Goal: Task Accomplishment & Management: Use online tool/utility

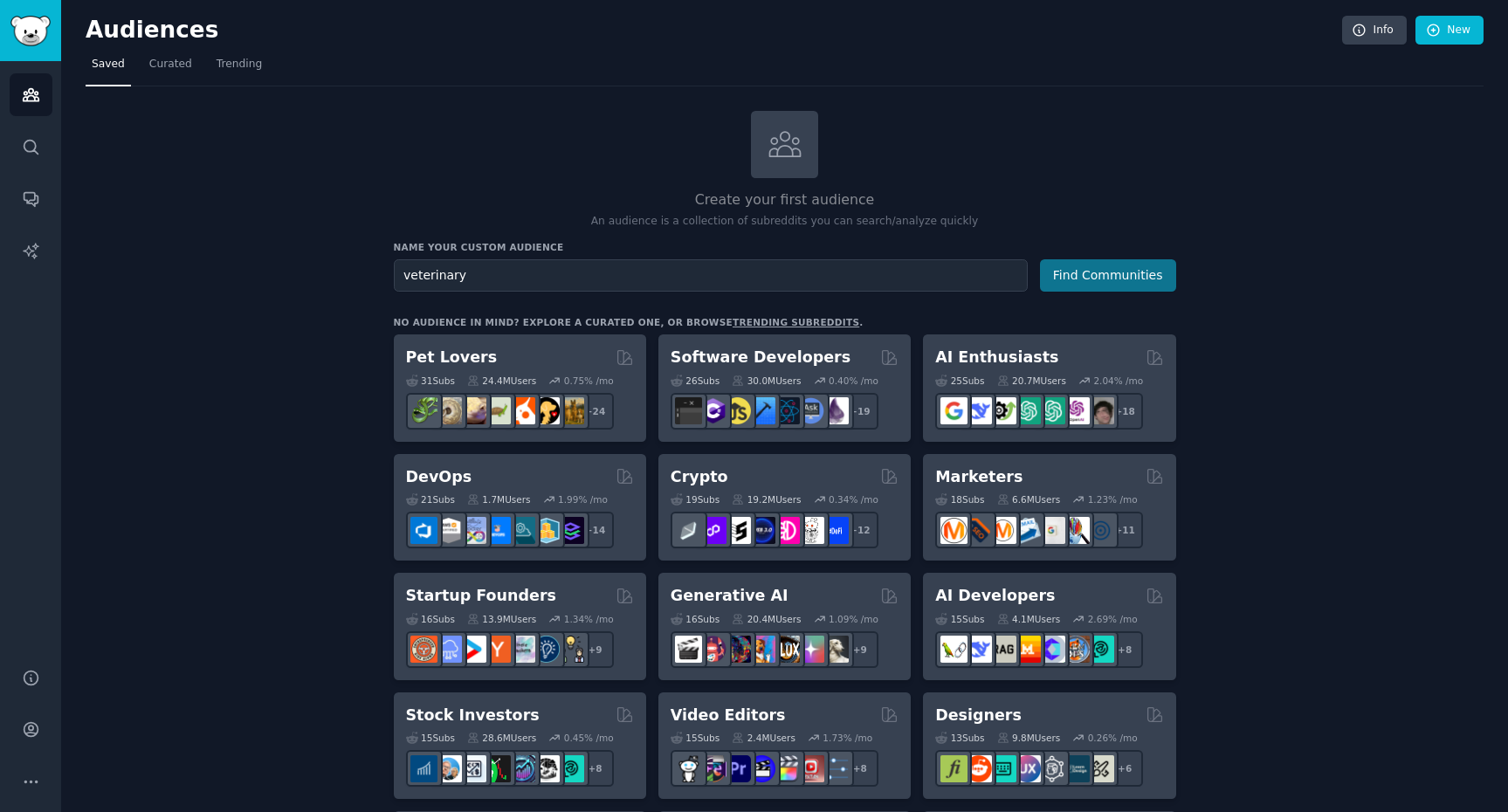
type input "veterinary"
click at [1081, 283] on button "Find Communities" at bounding box center [1108, 276] width 136 height 33
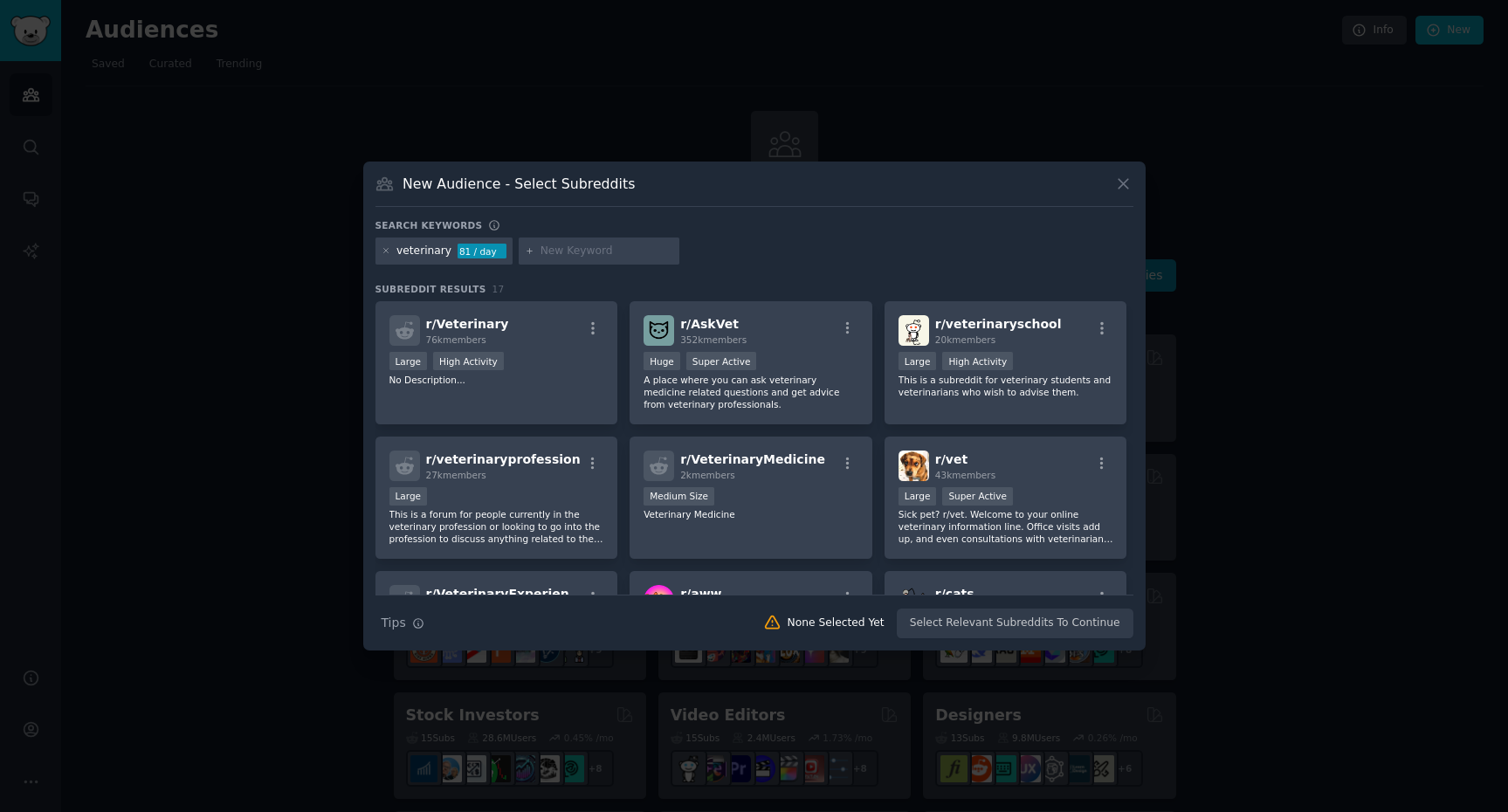
click at [589, 376] on p "No Description..." at bounding box center [497, 379] width 215 height 12
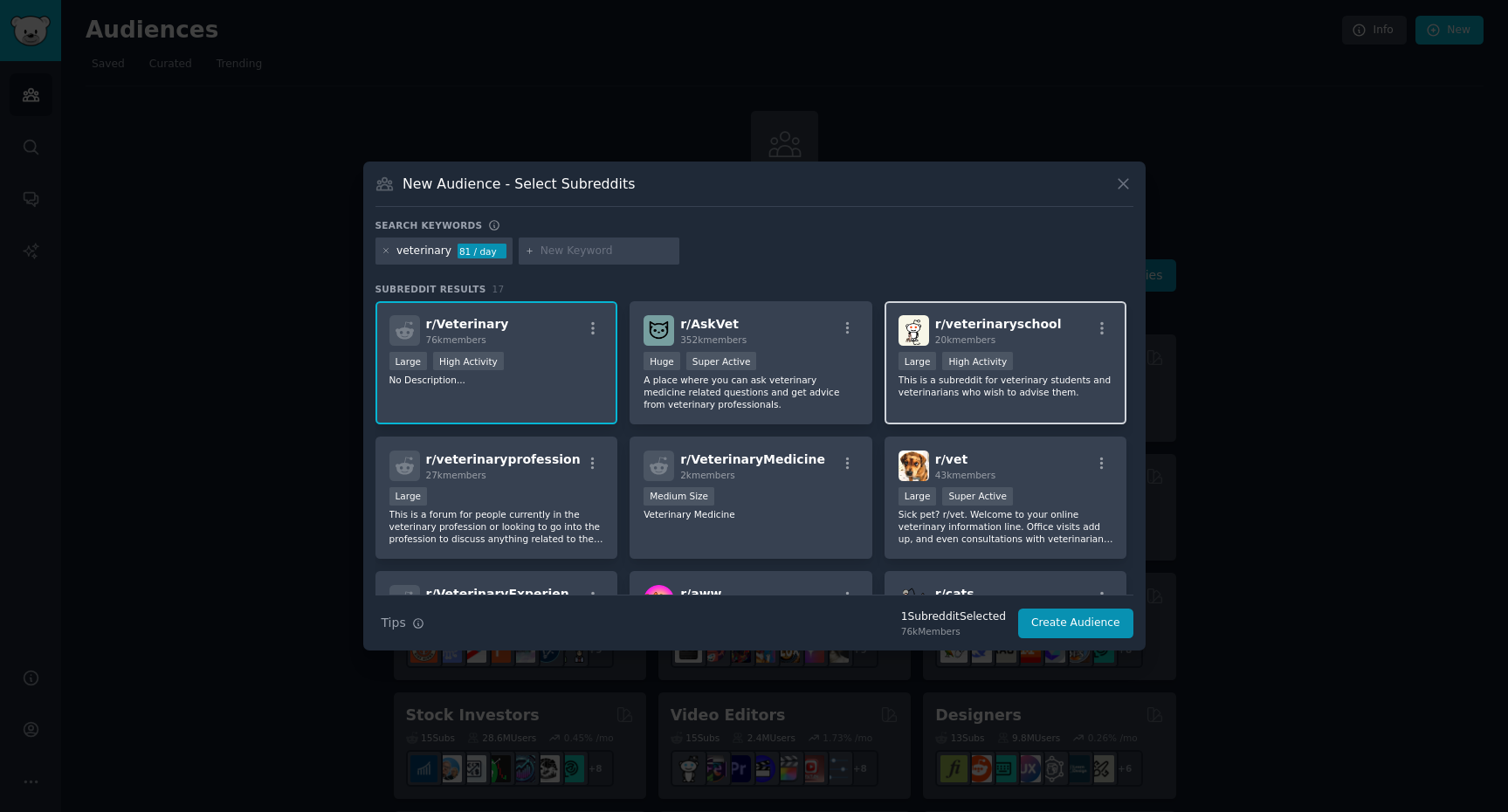
click at [992, 400] on div "r/ veterinaryschool 20k members Large High Activity This is a subreddit for vet…" at bounding box center [1006, 362] width 243 height 123
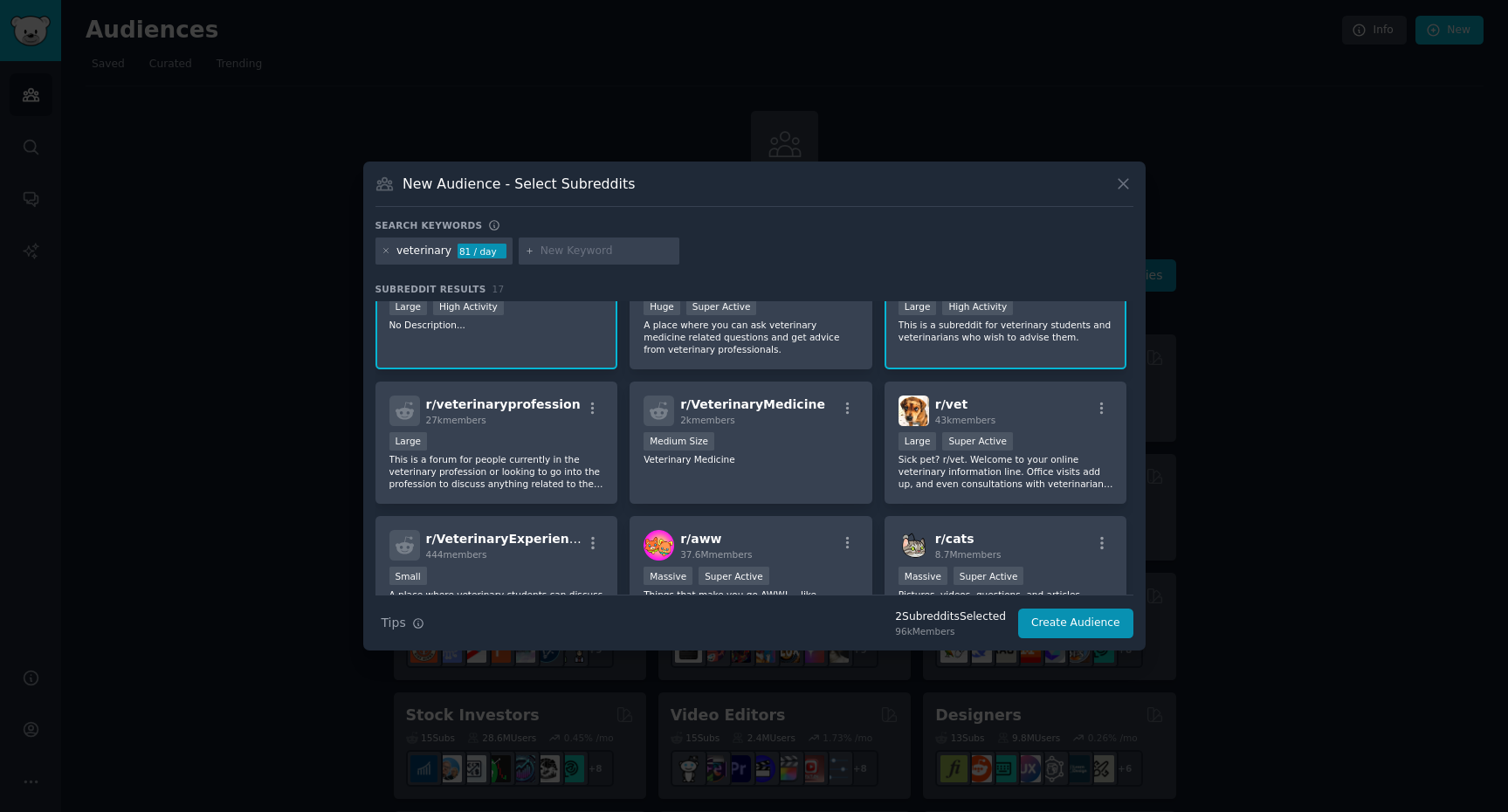
scroll to position [53, 0]
click at [1044, 473] on p "Sick pet? r/vet. Welcome to your online veterinary information line. Office vis…" at bounding box center [1005, 473] width 215 height 36
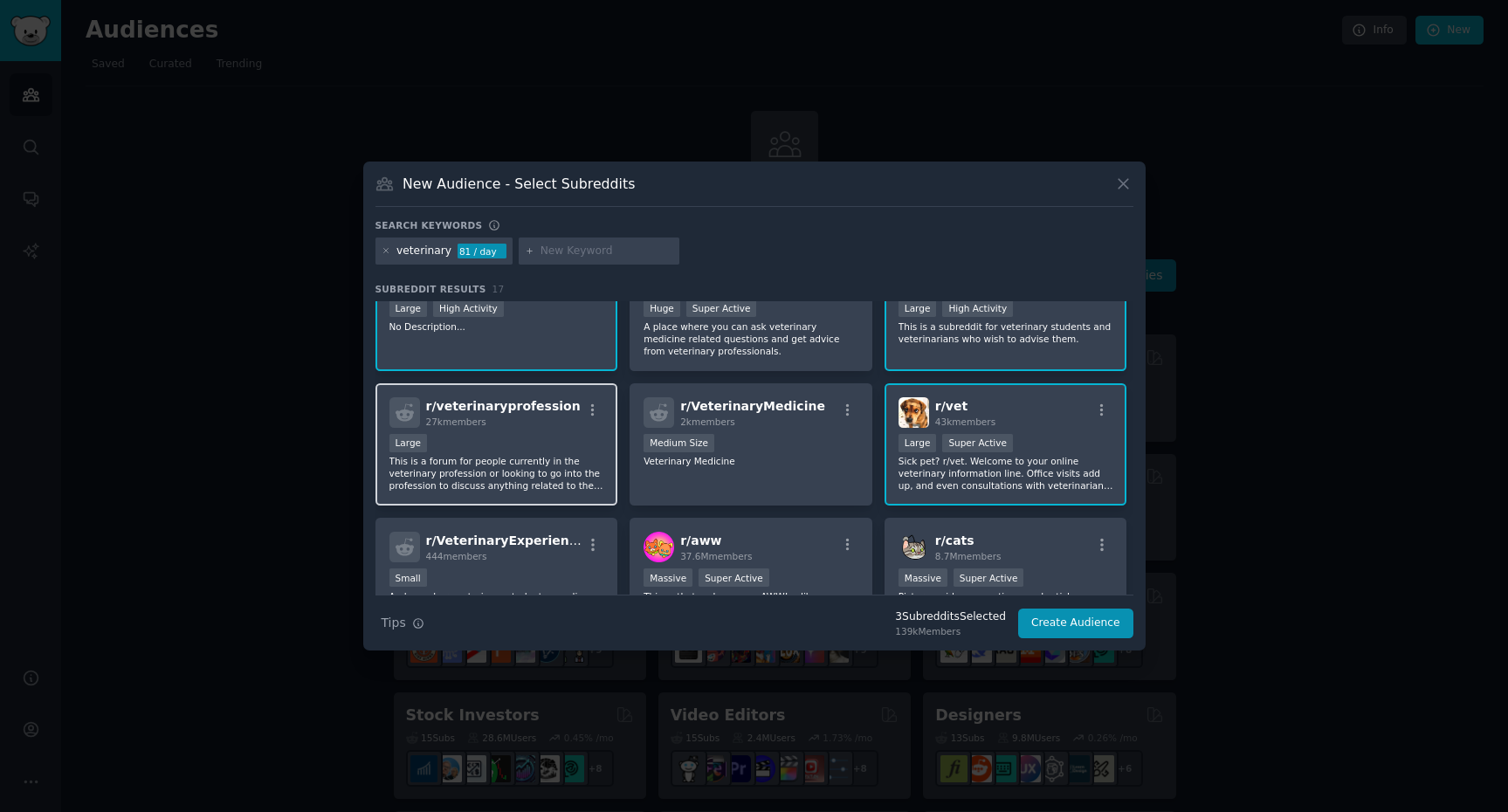
click at [581, 468] on p "This is a forum for people currently in the veterinary profession or looking to…" at bounding box center [497, 473] width 215 height 36
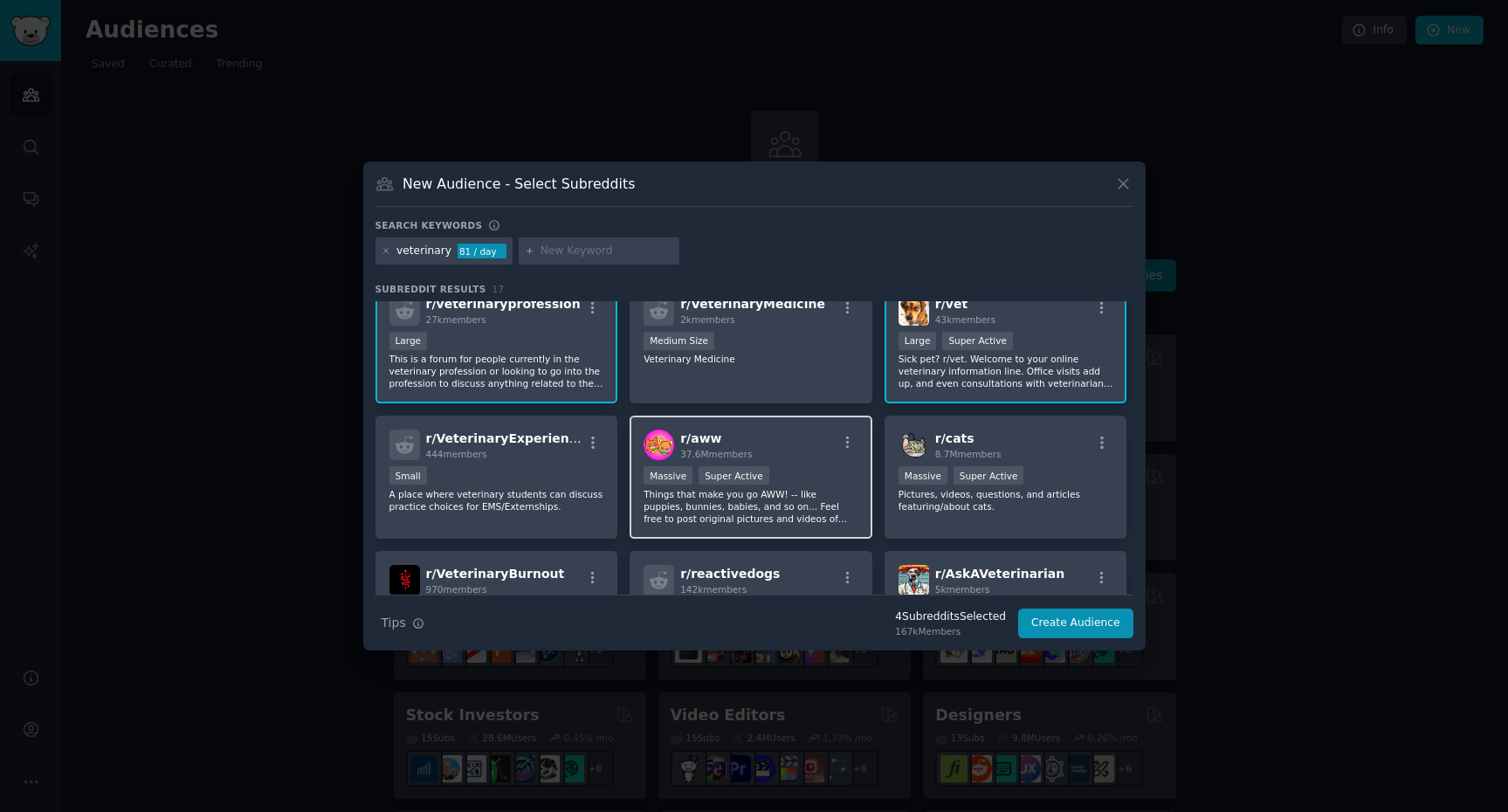
scroll to position [289, 0]
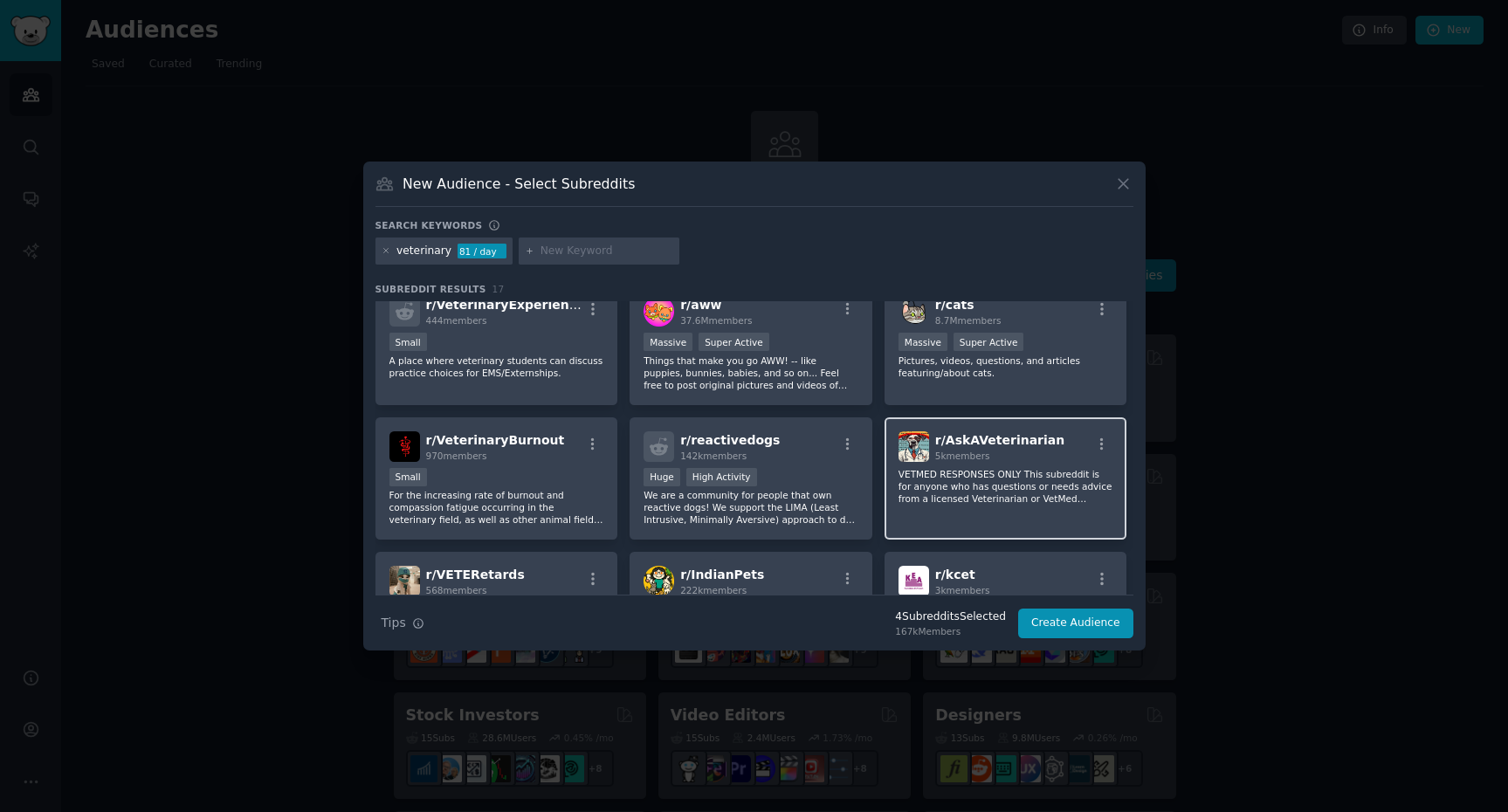
click at [1030, 483] on p "VETMED RESPONSES ONLY This subreddit is for anyone who has questions or needs a…" at bounding box center [1005, 486] width 215 height 36
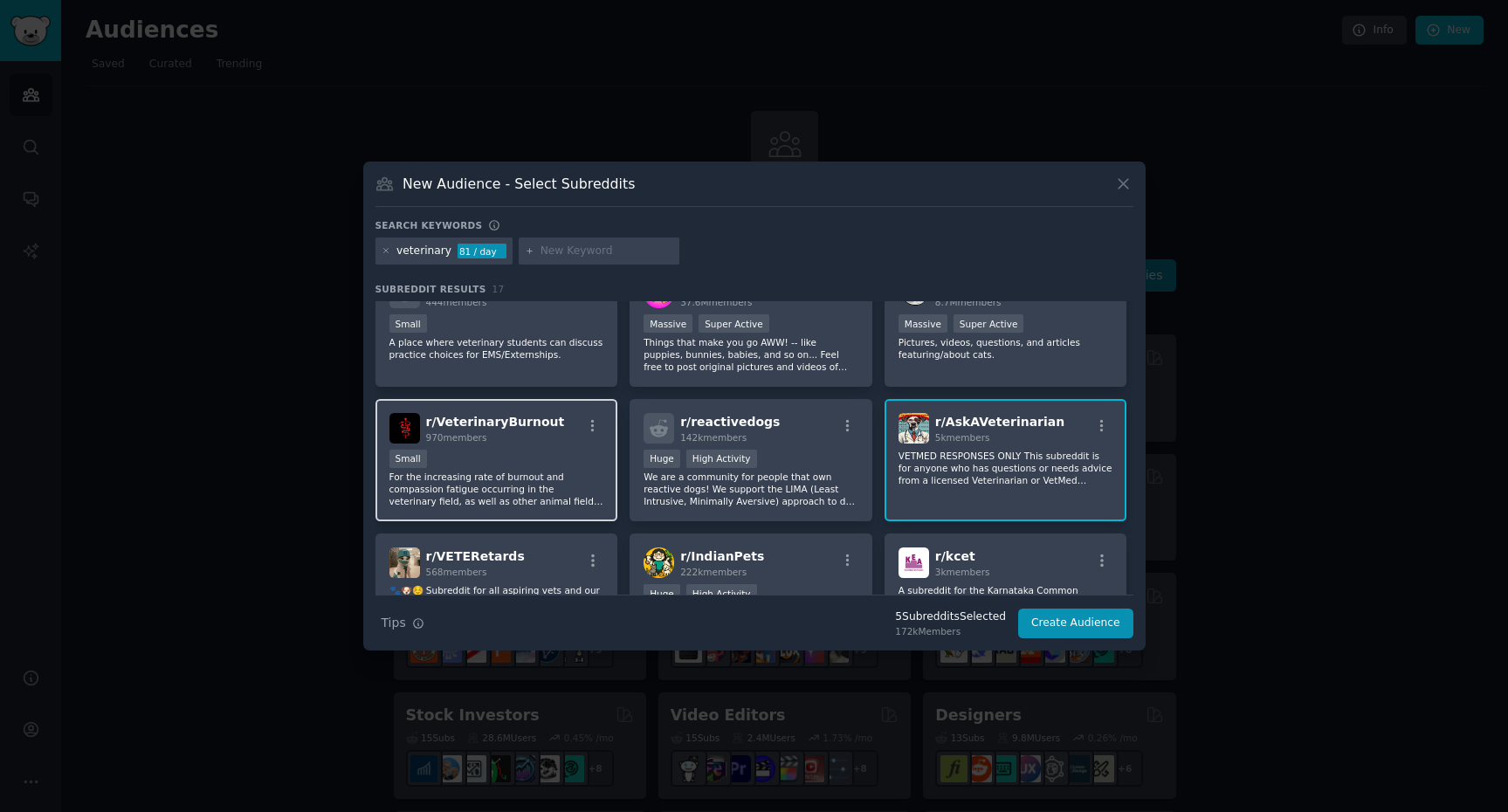
scroll to position [313, 0]
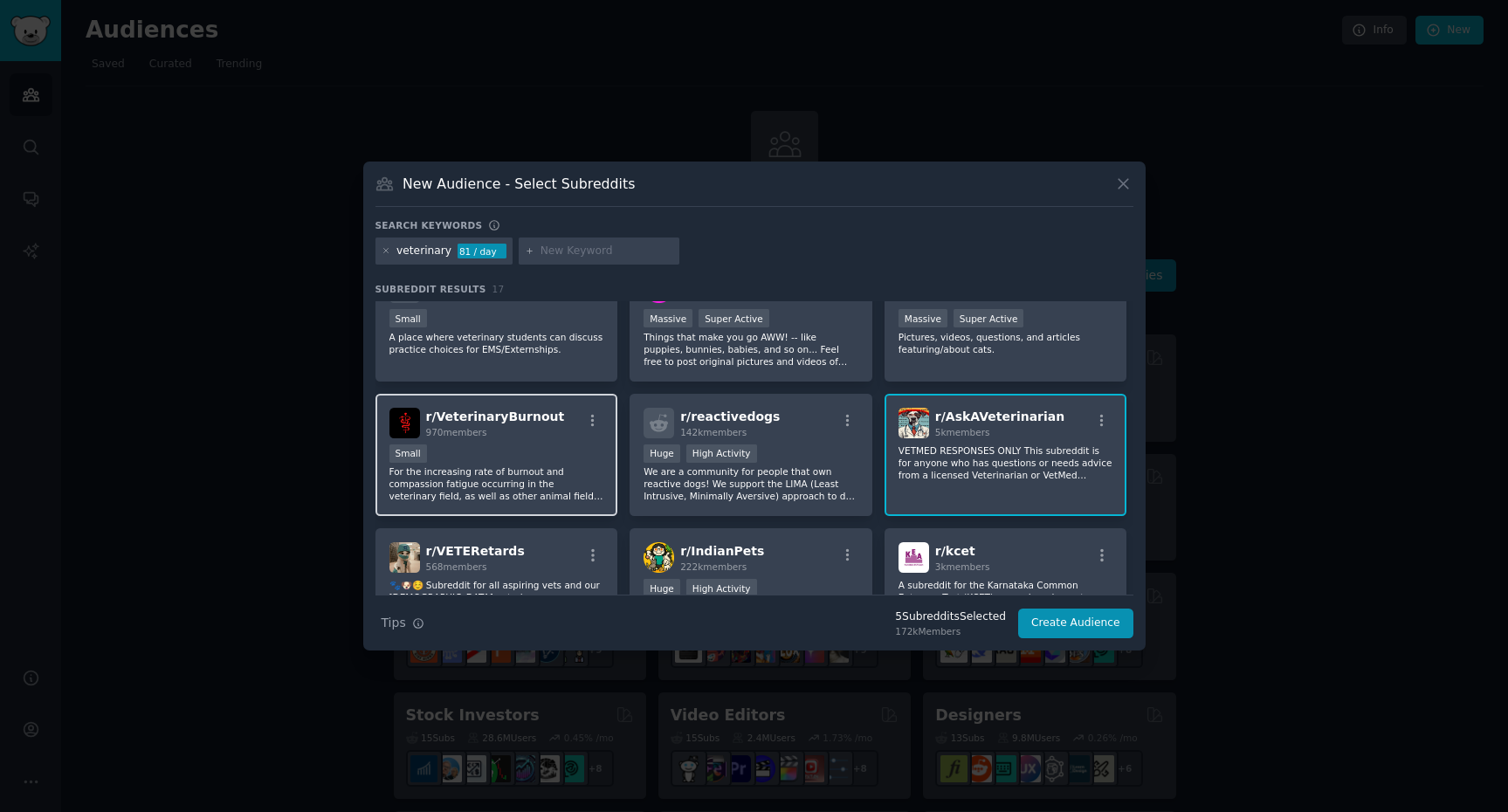
click at [547, 476] on p "For the increasing rate of burnout and compassion fatigue occurring in the vete…" at bounding box center [497, 484] width 215 height 36
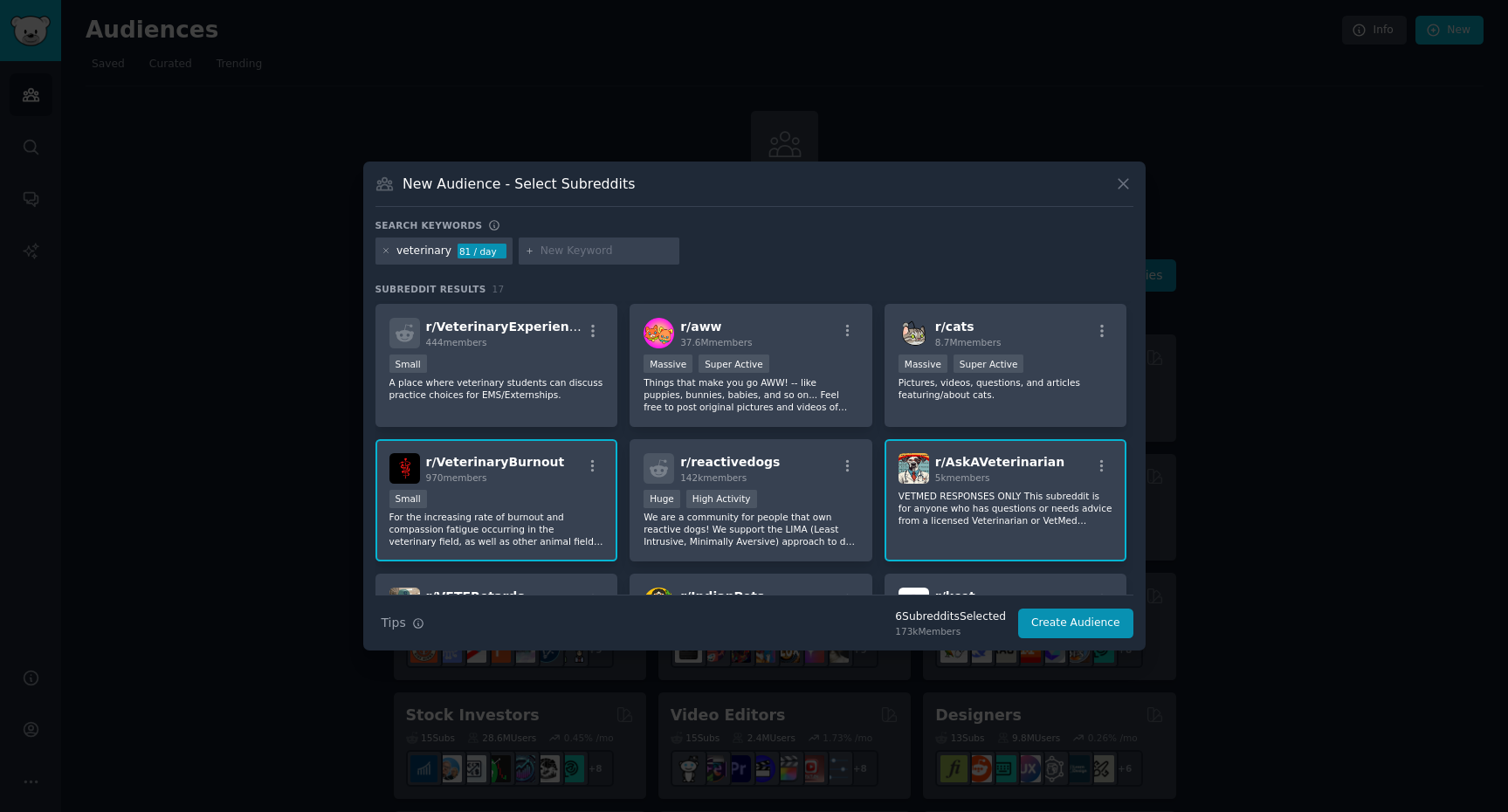
scroll to position [0, 0]
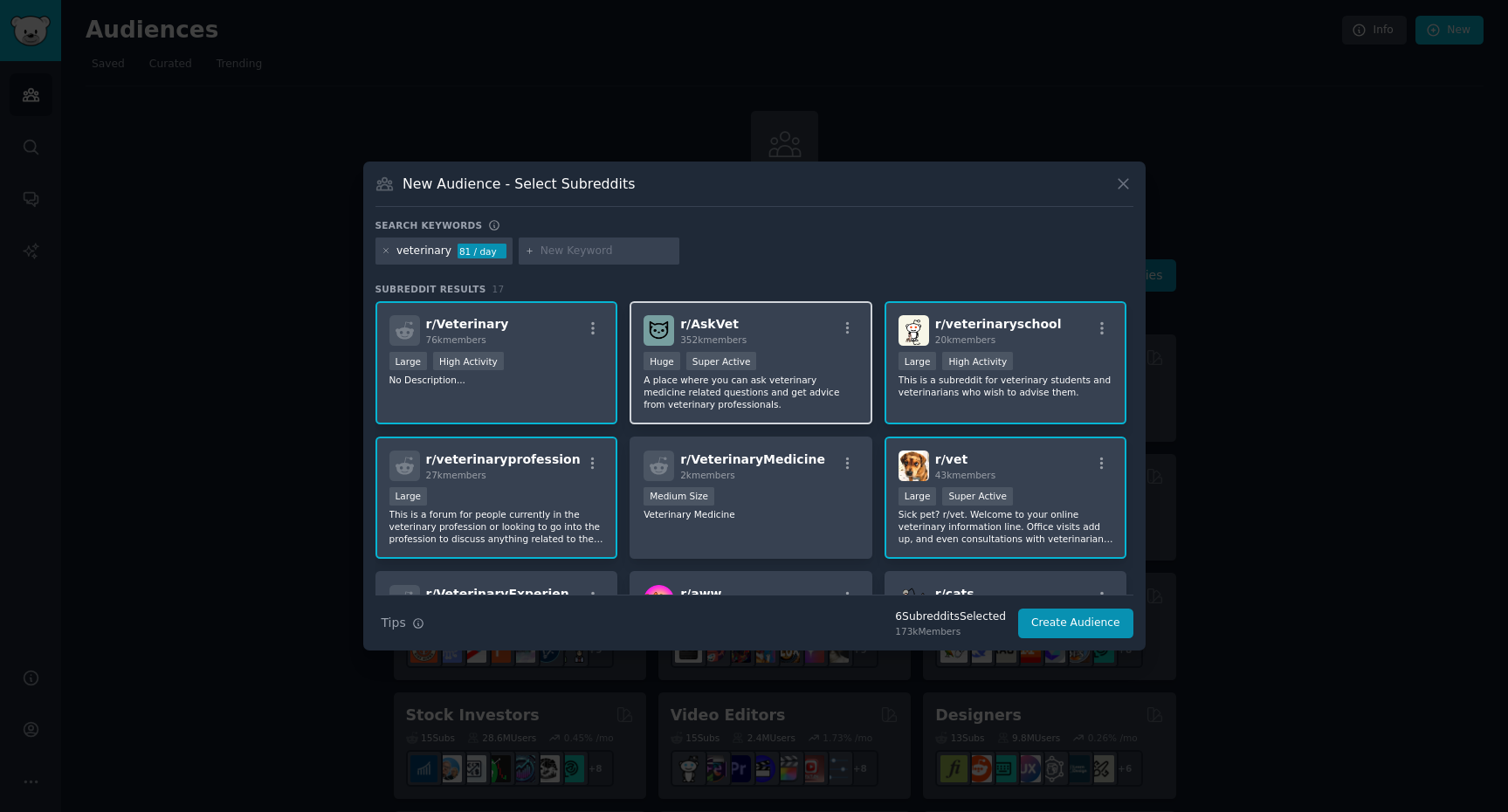
click at [810, 413] on div "r/ AskVet 352k members >= 95th percentile for submissions / day Huge Super Acti…" at bounding box center [751, 362] width 243 height 123
click at [585, 249] on input "text" at bounding box center [606, 251] width 132 height 15
click at [556, 252] on input "veterinrian" at bounding box center [606, 251] width 132 height 15
type input "veterinarian"
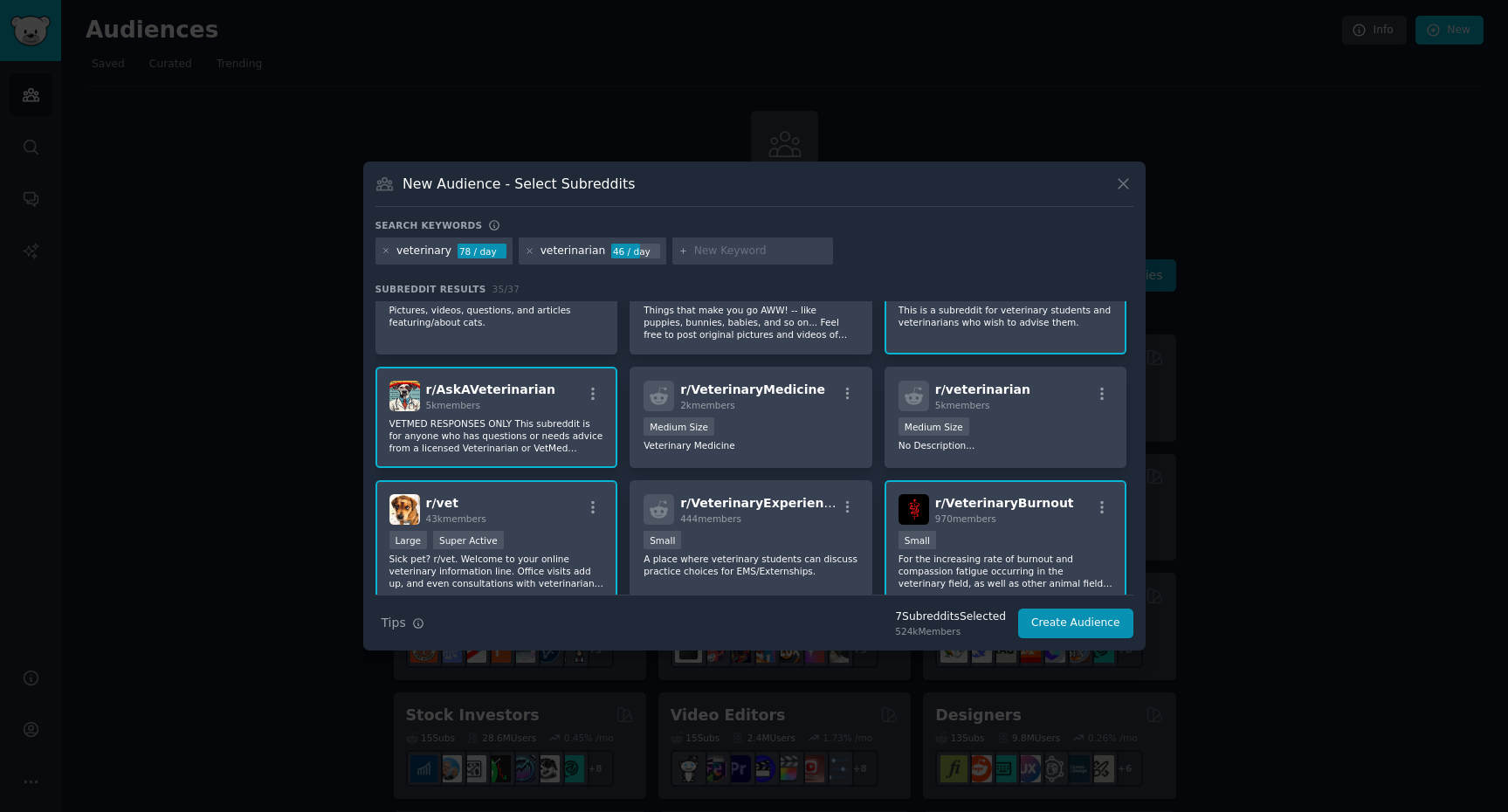
scroll to position [208, 0]
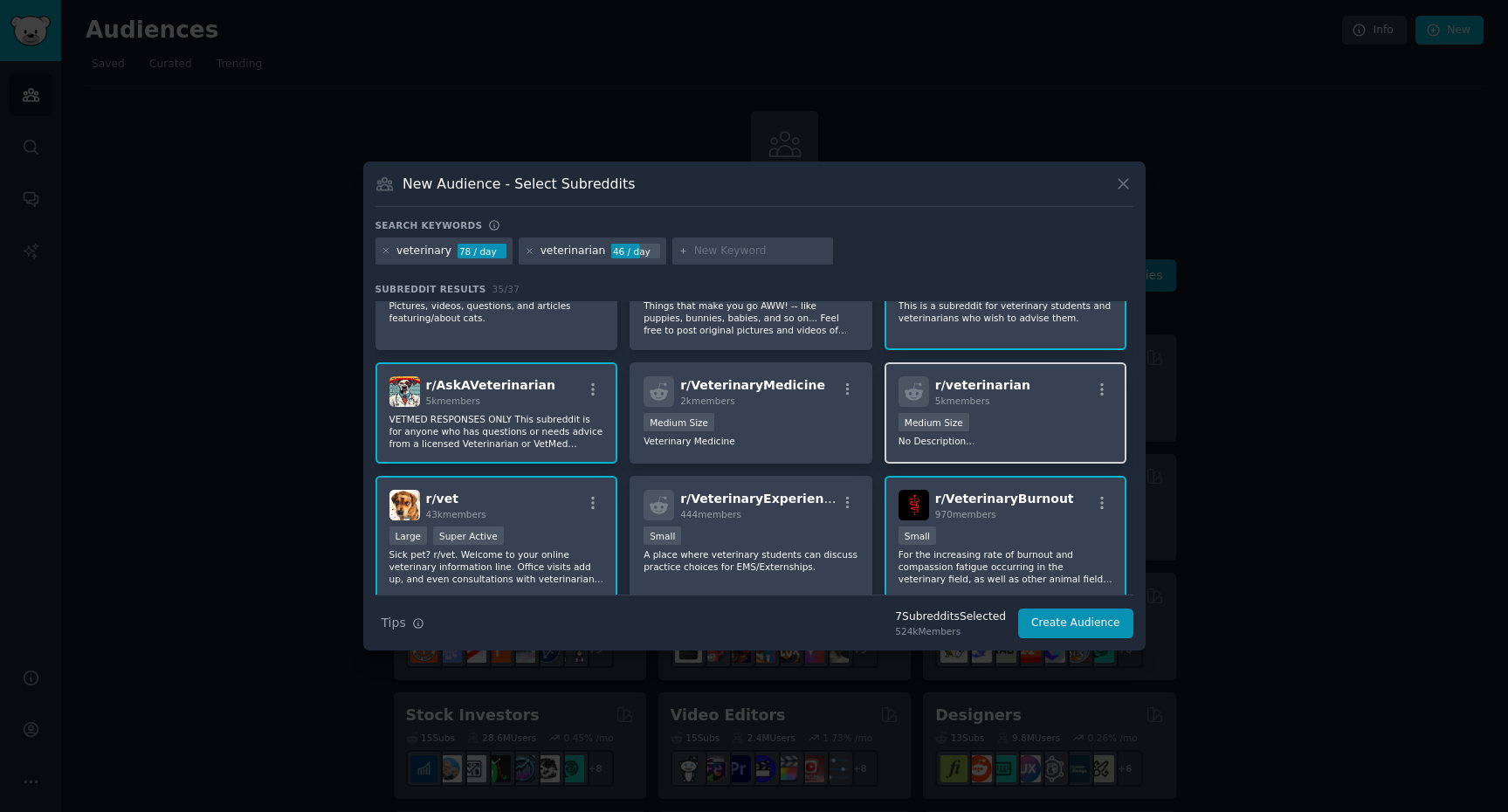
click at [1036, 440] on p "No Description..." at bounding box center [1005, 440] width 215 height 12
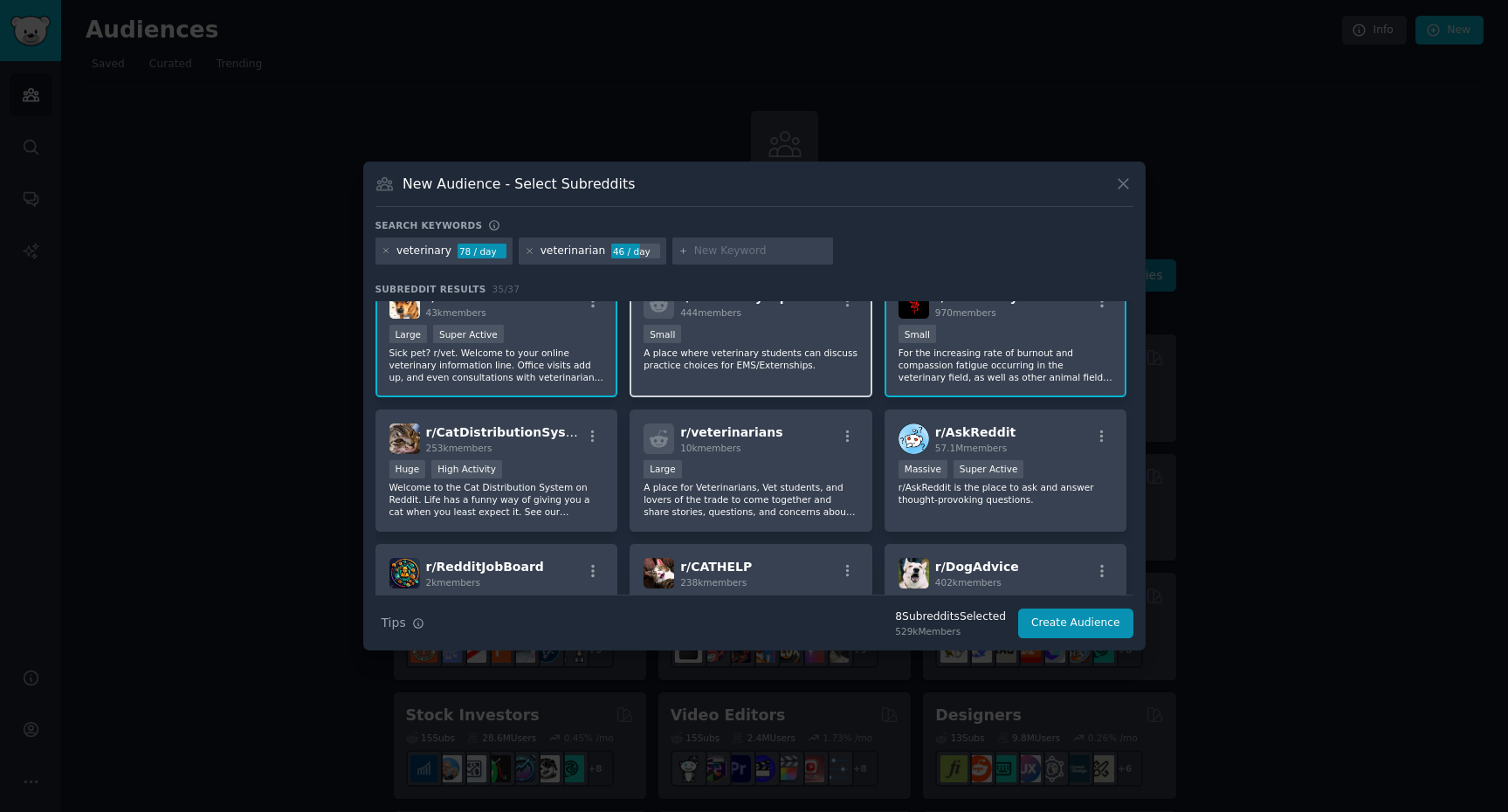
scroll to position [409, 0]
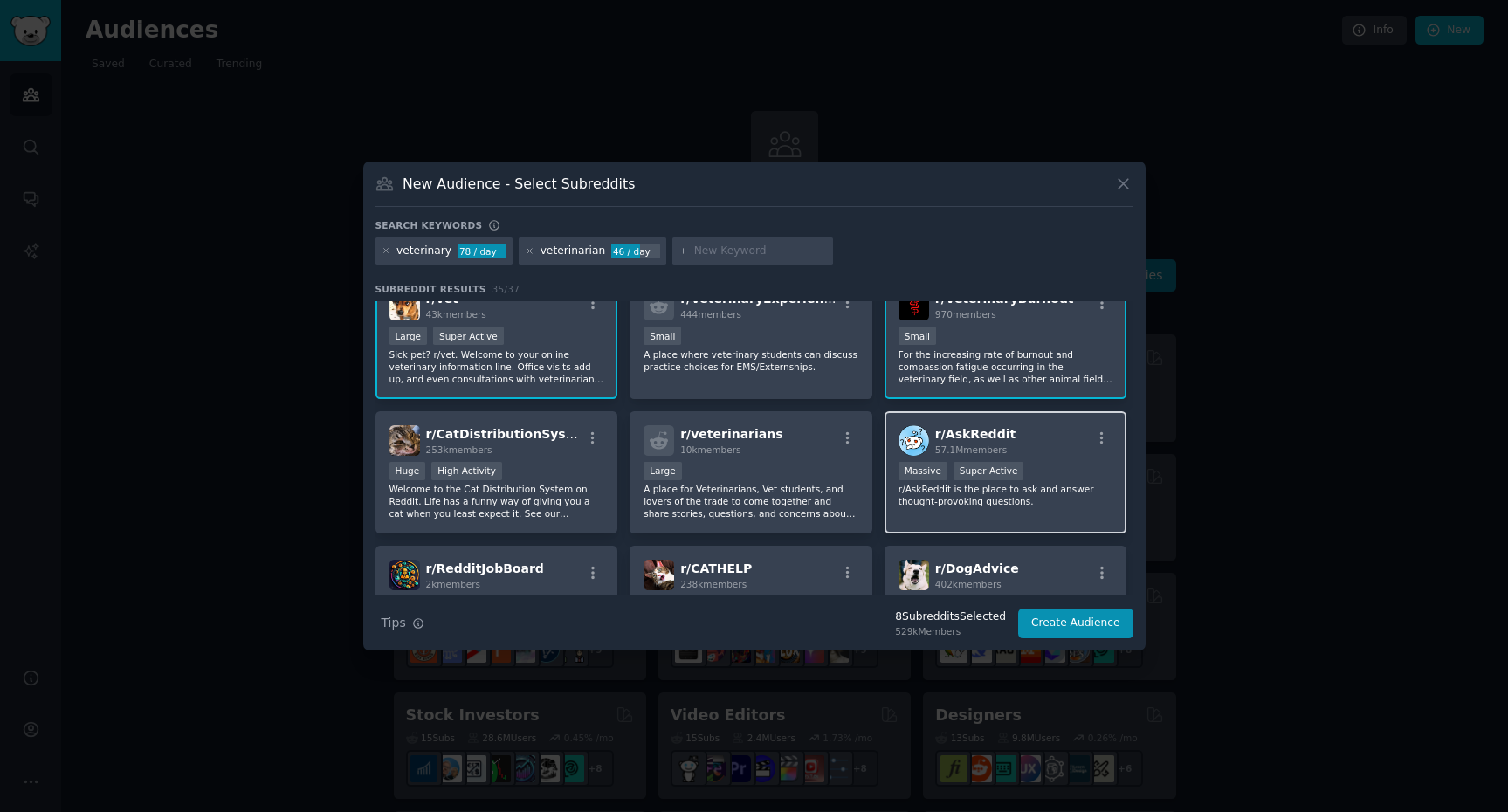
click at [1044, 508] on div "r/ AskReddit 57.1M members Massive Super Active r/AskReddit is the place to ask…" at bounding box center [1006, 473] width 243 height 123
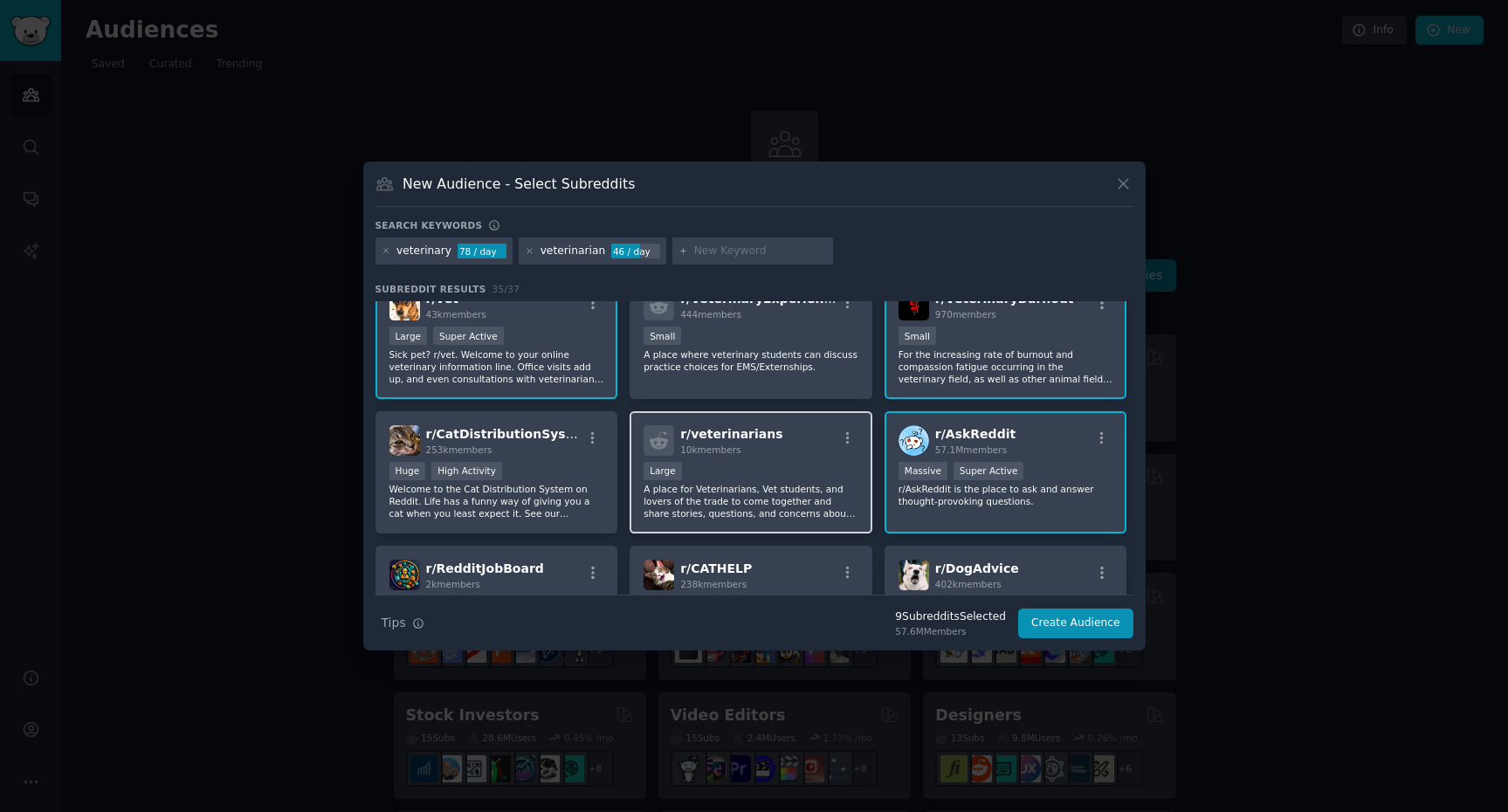
click at [794, 500] on p "A place for Veterinarians, Vet students, and lovers of the trade to come togeth…" at bounding box center [750, 501] width 215 height 36
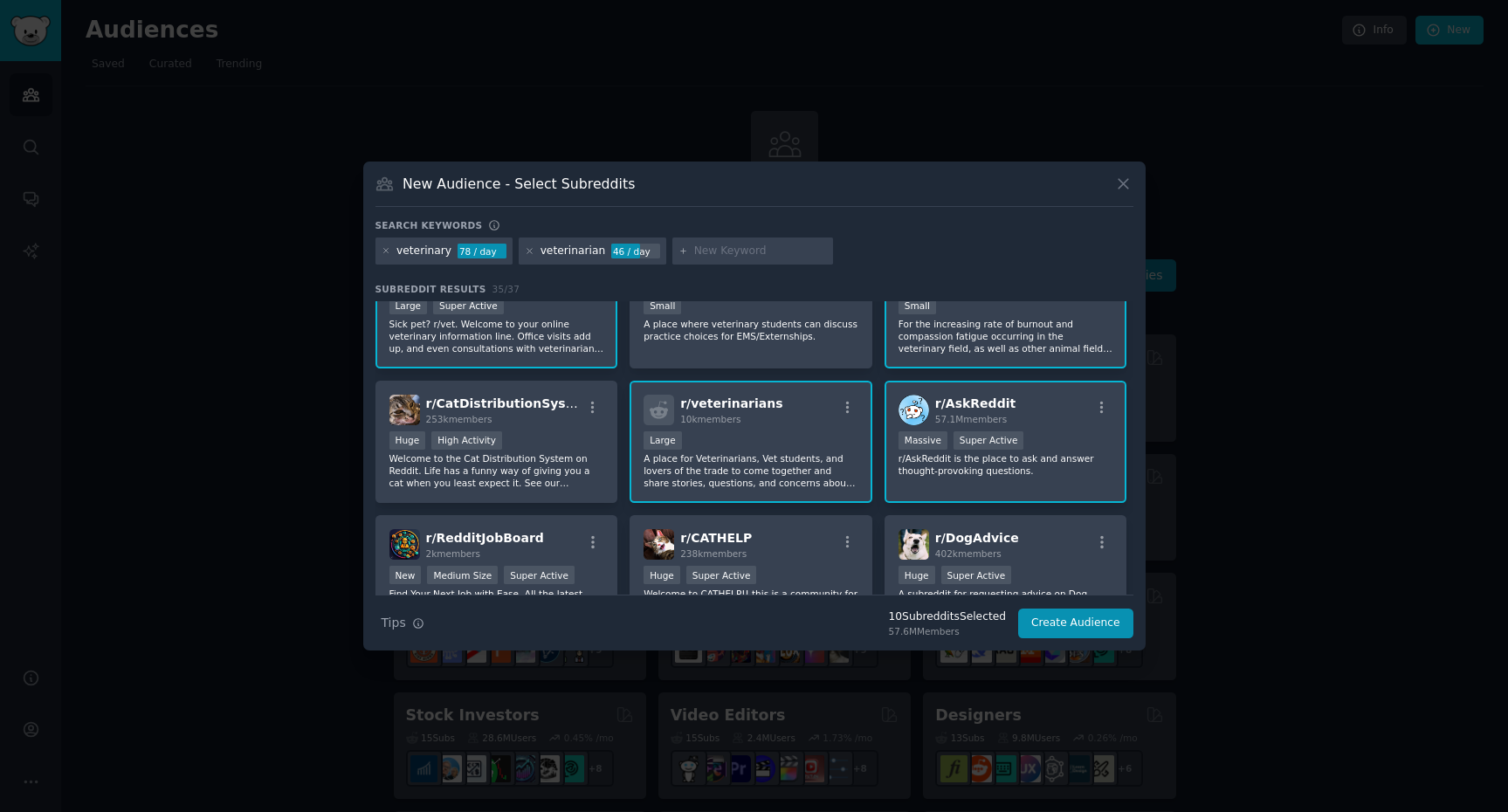
click at [1028, 489] on div "r/ AskReddit 57.1M members Massive Super Active r/AskReddit is the place to ask…" at bounding box center [1006, 442] width 243 height 123
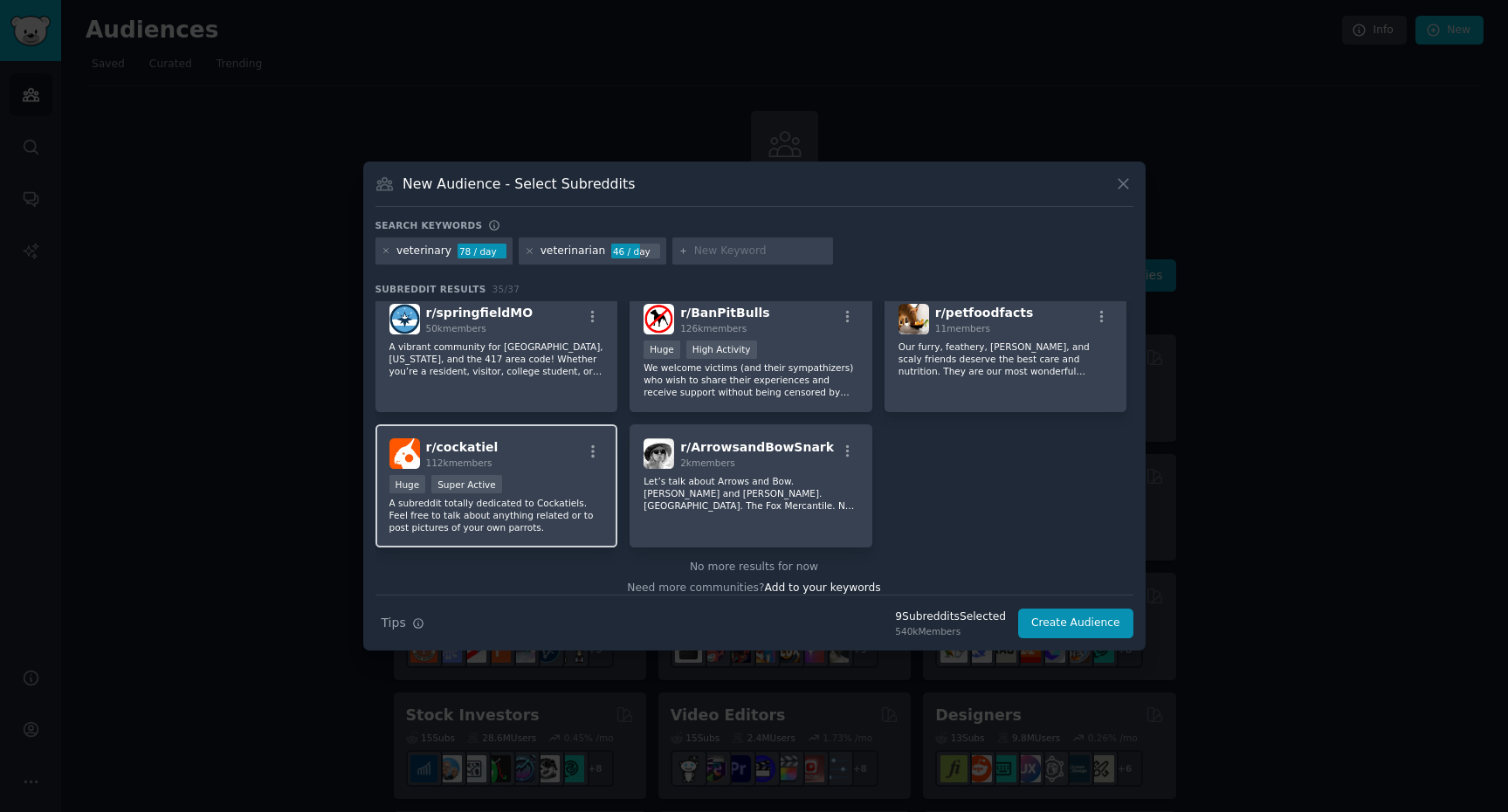
scroll to position [1340, 0]
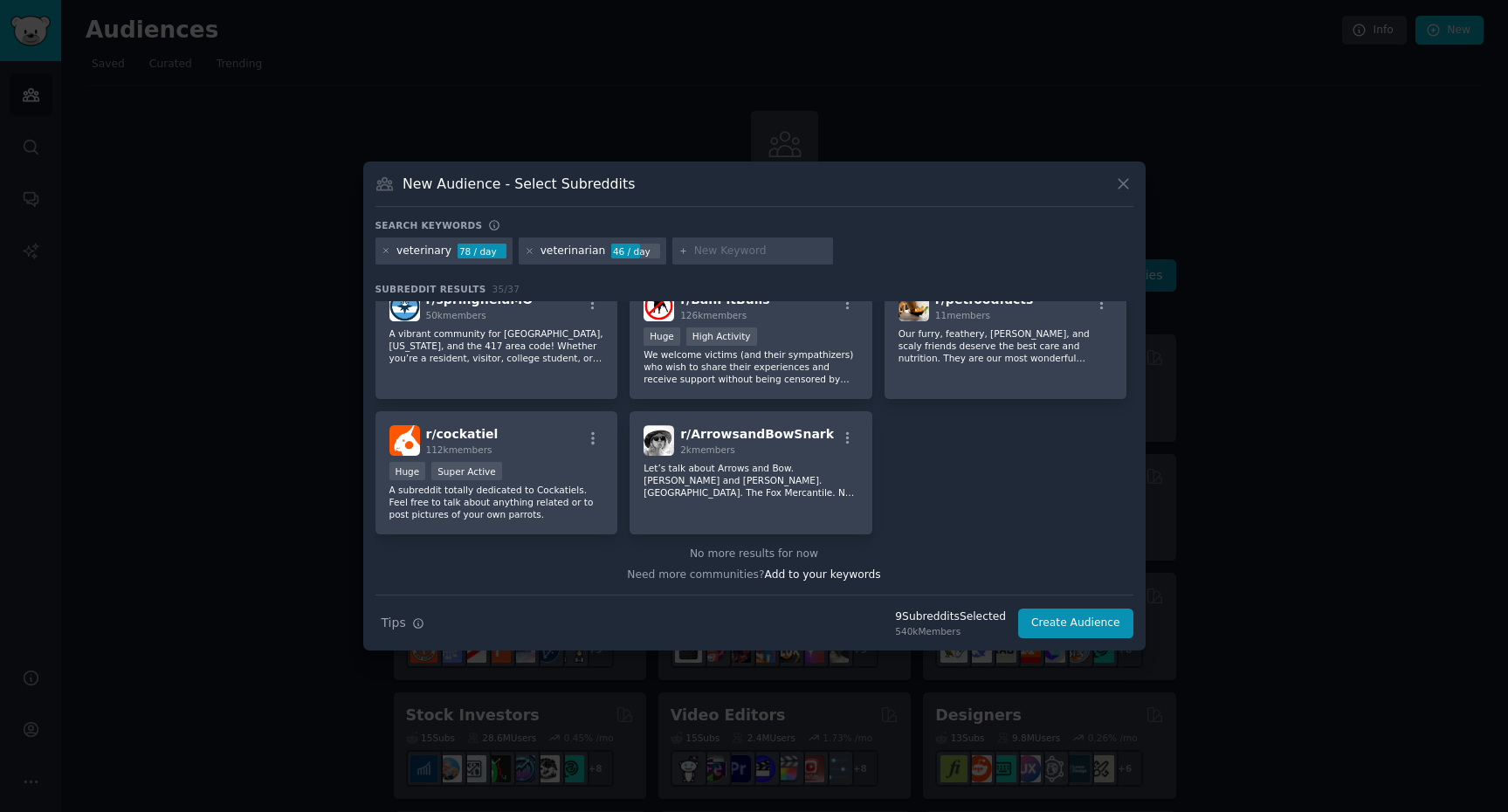
click at [739, 255] on input "text" at bounding box center [760, 251] width 132 height 15
type input "vet costs"
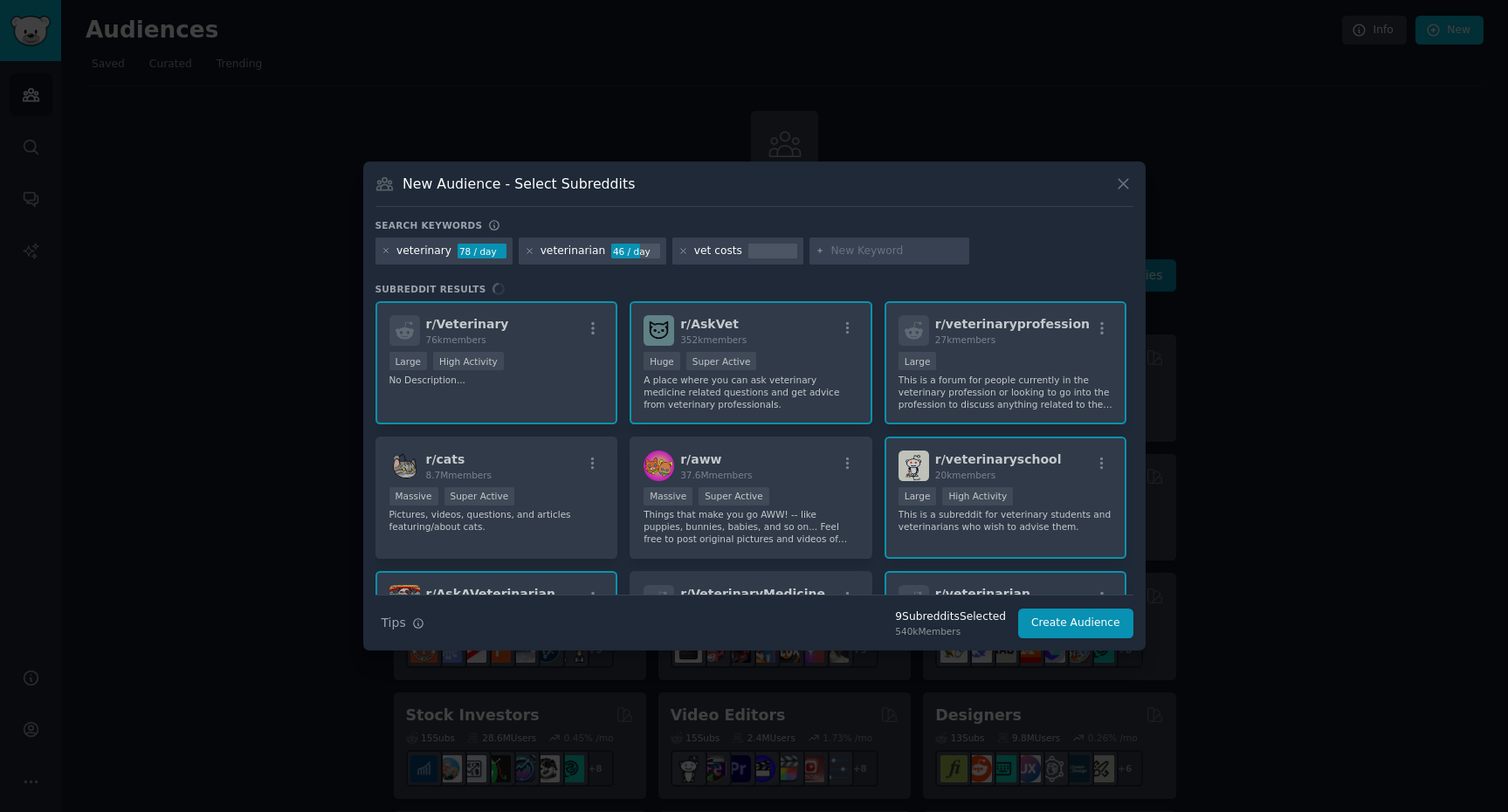
click at [999, 289] on h3 "Subreddit Results" at bounding box center [754, 288] width 758 height 12
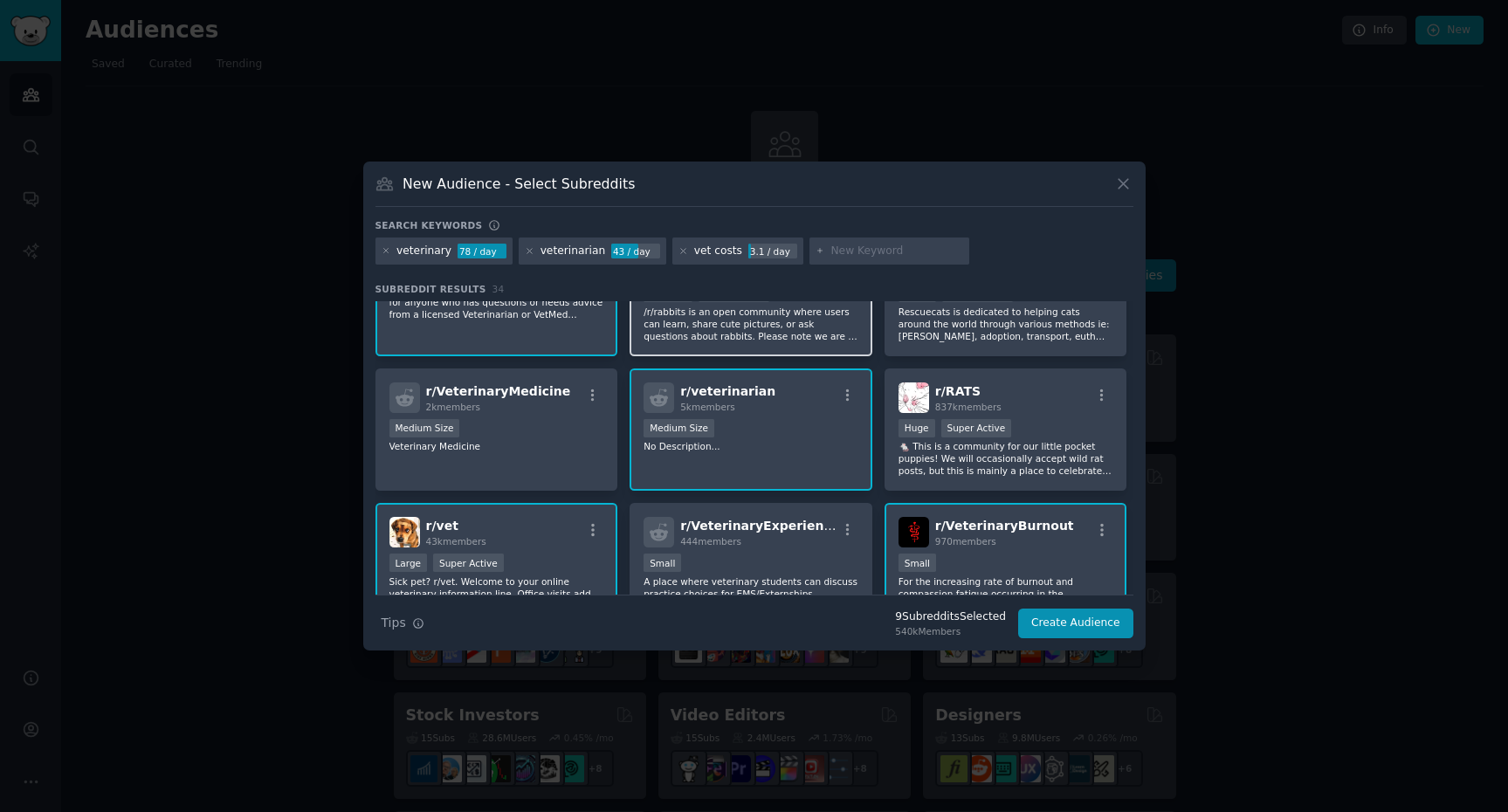
scroll to position [335, 0]
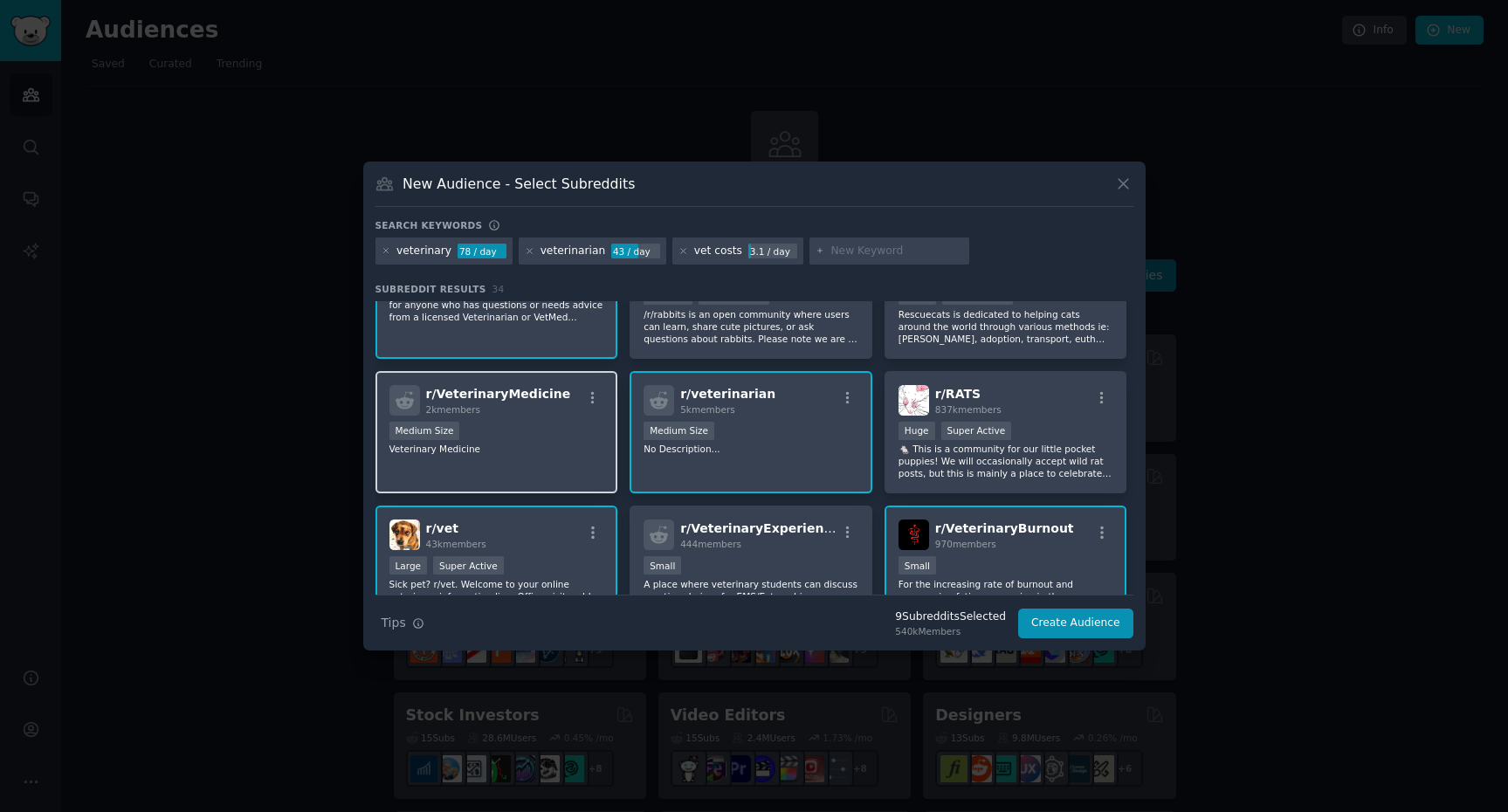
click at [552, 439] on div "Medium Size" at bounding box center [497, 432] width 215 height 22
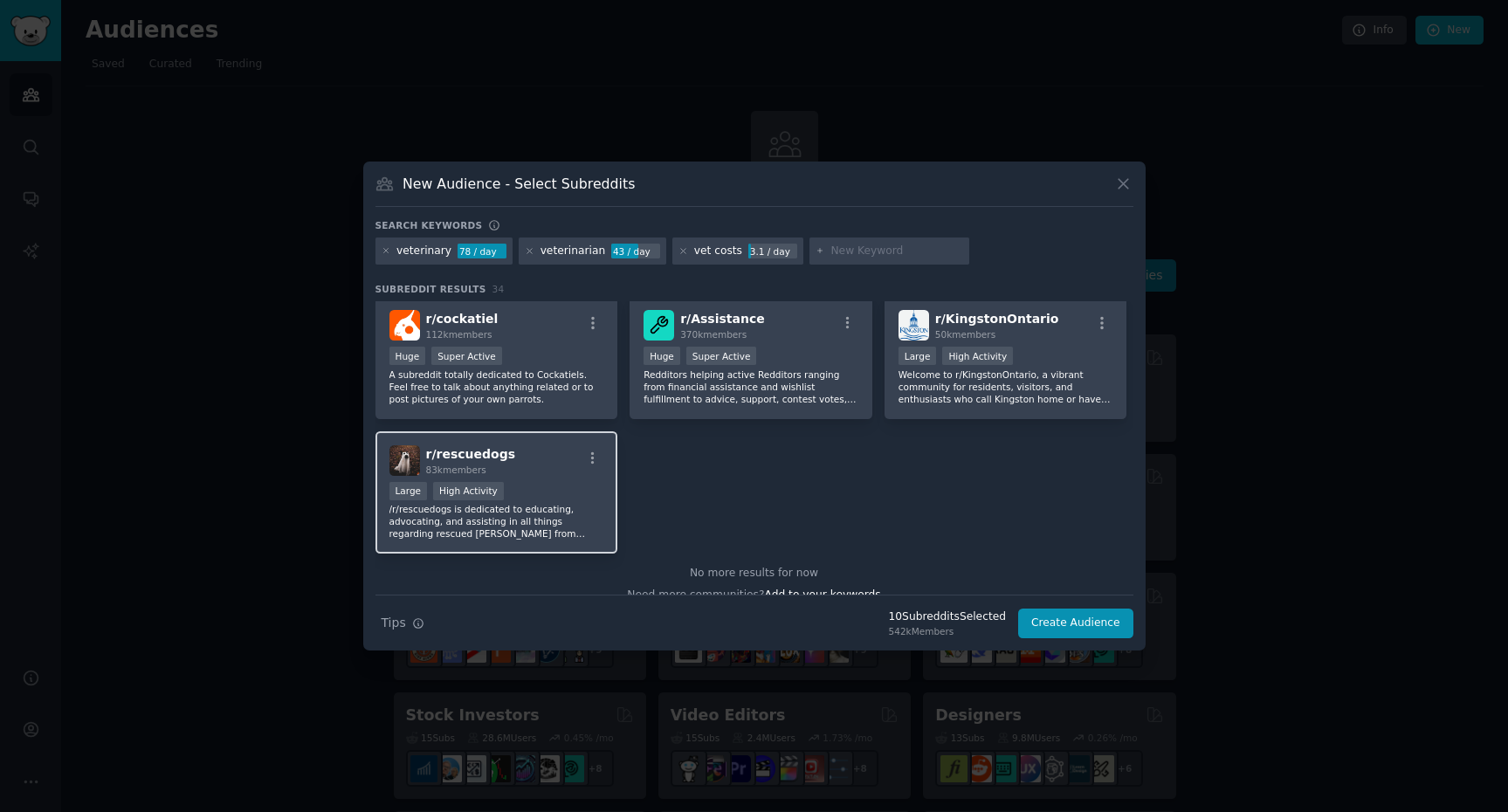
scroll to position [1375, 0]
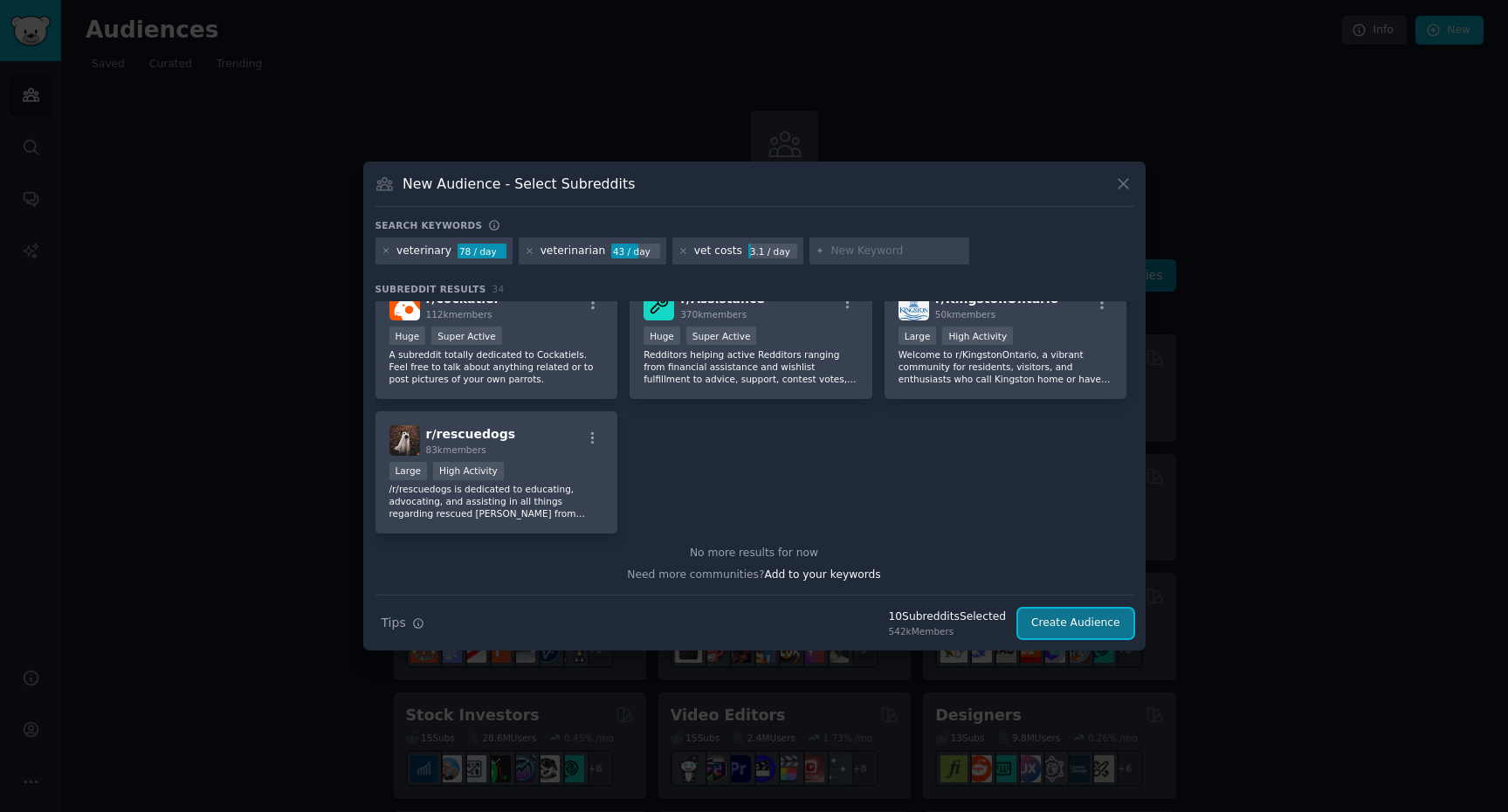
click at [1076, 626] on button "Create Audience" at bounding box center [1076, 624] width 115 height 30
